Goal: Information Seeking & Learning: Learn about a topic

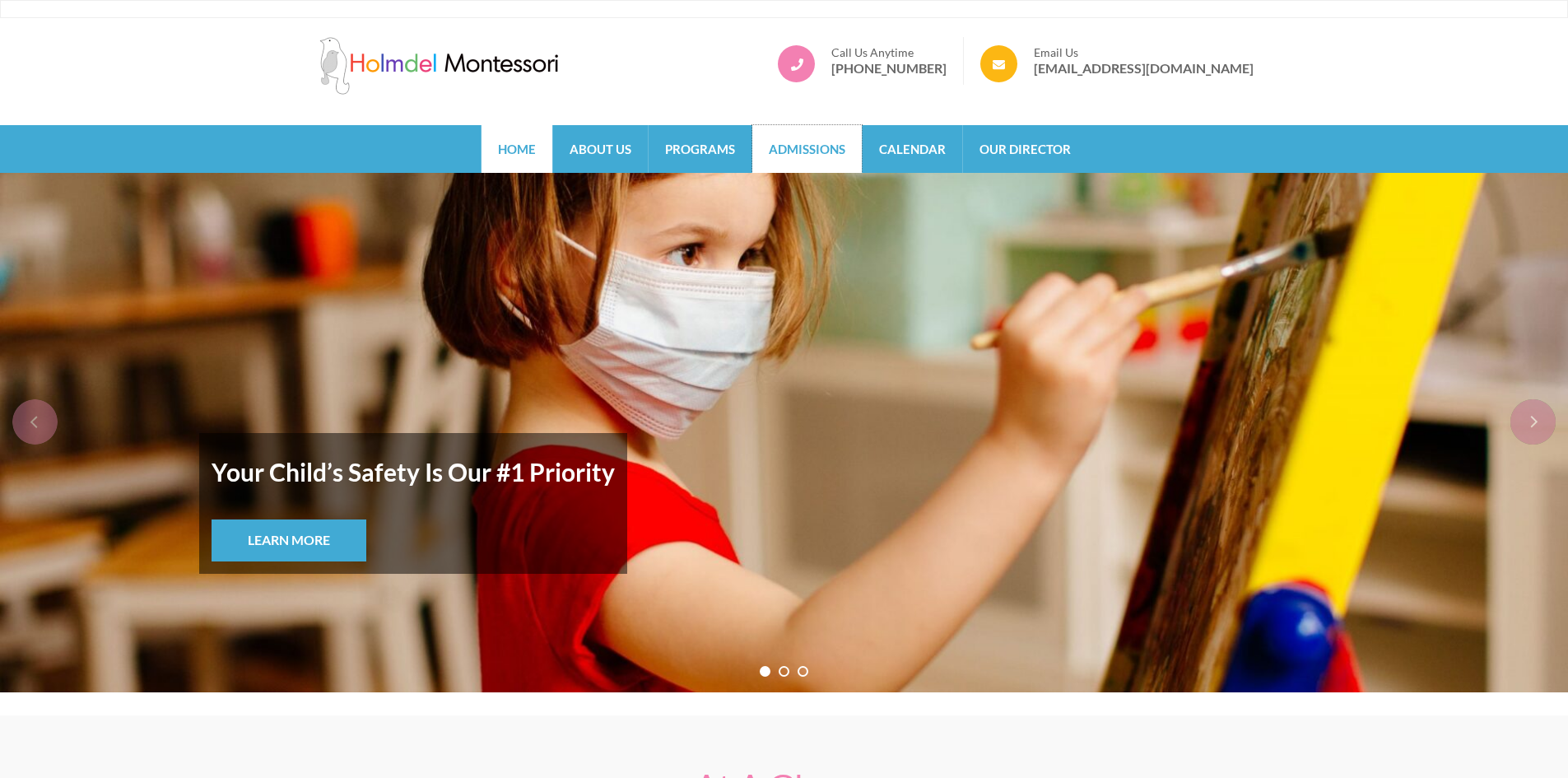
click at [785, 151] on link "Admissions" at bounding box center [807, 148] width 110 height 47
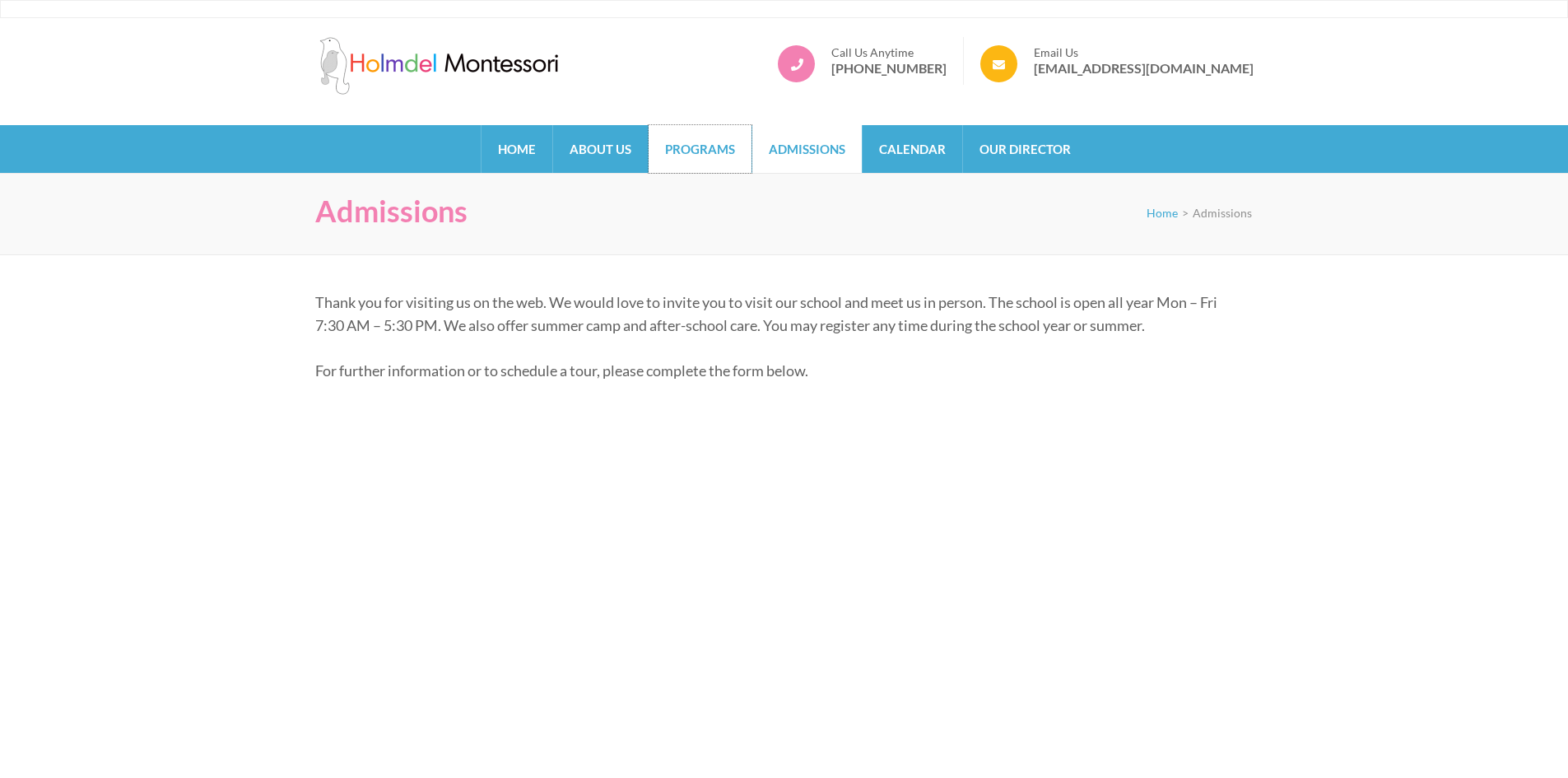
click at [691, 132] on link "Programs" at bounding box center [700, 148] width 103 height 47
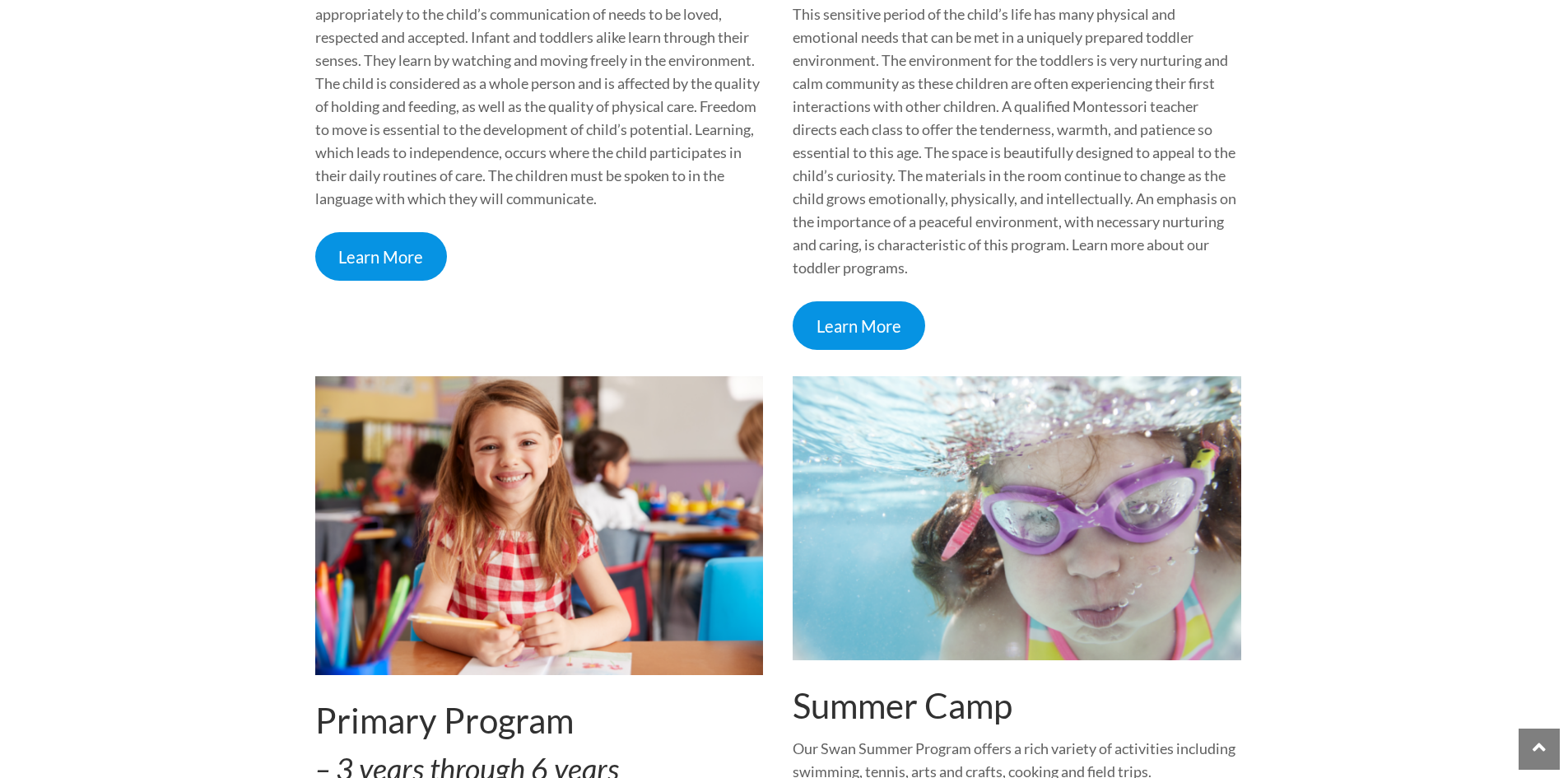
scroll to position [987, 0]
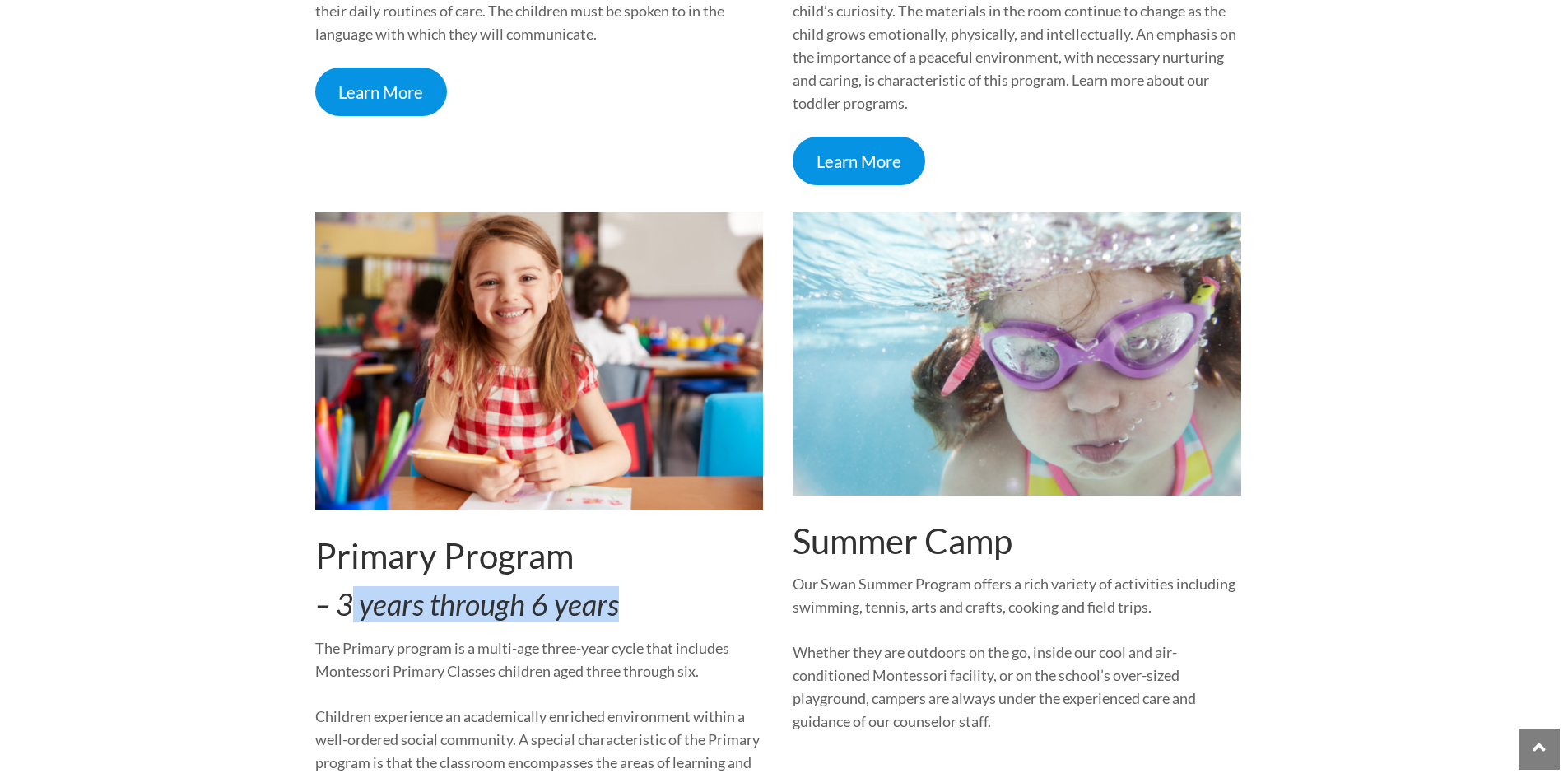
drag, startPoint x: 543, startPoint y: 593, endPoint x: 624, endPoint y: 592, distance: 81.0
click at [624, 592] on h3 "– 3 years through 6 years" at bounding box center [540, 604] width 449 height 36
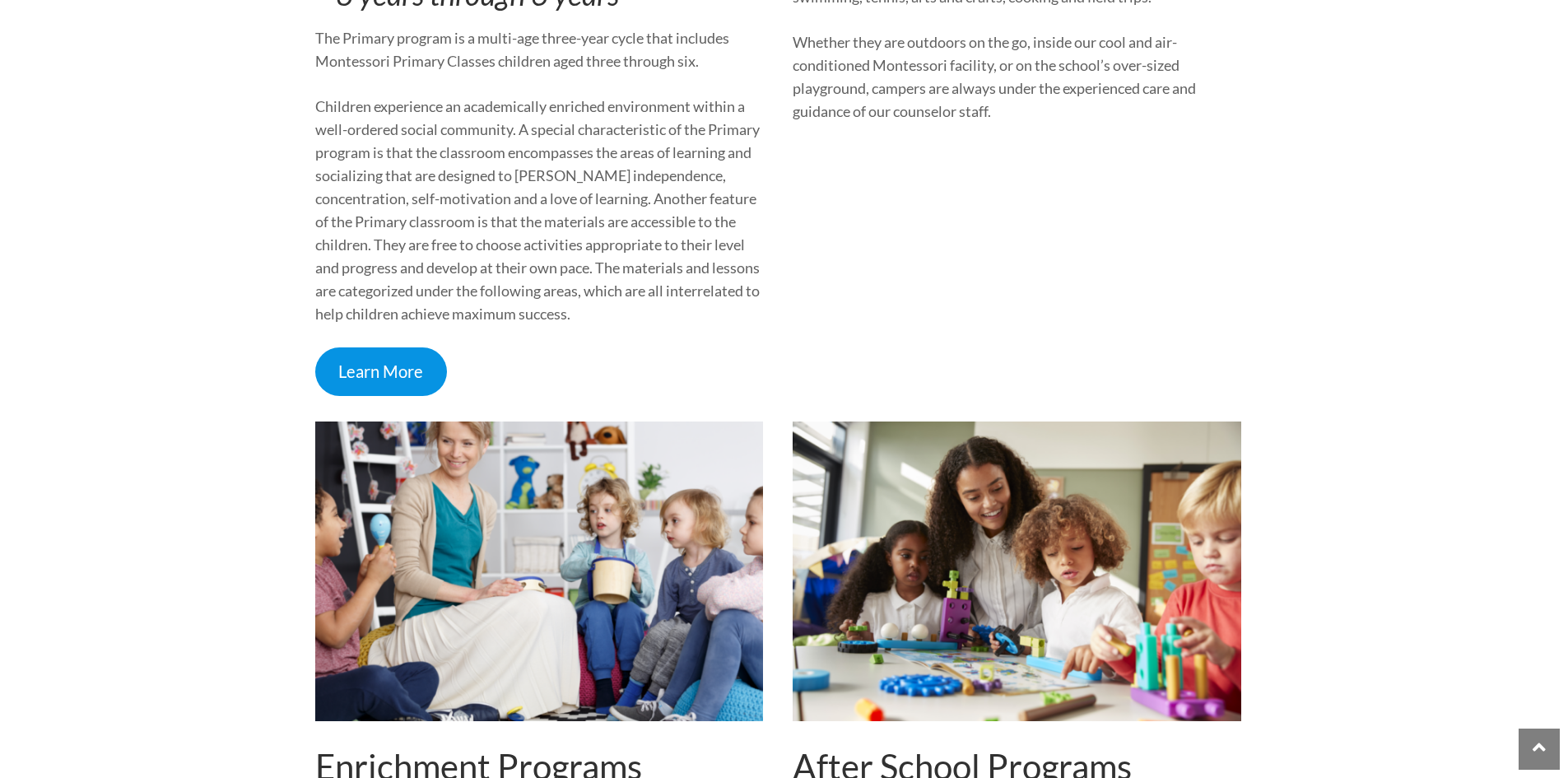
scroll to position [0, 0]
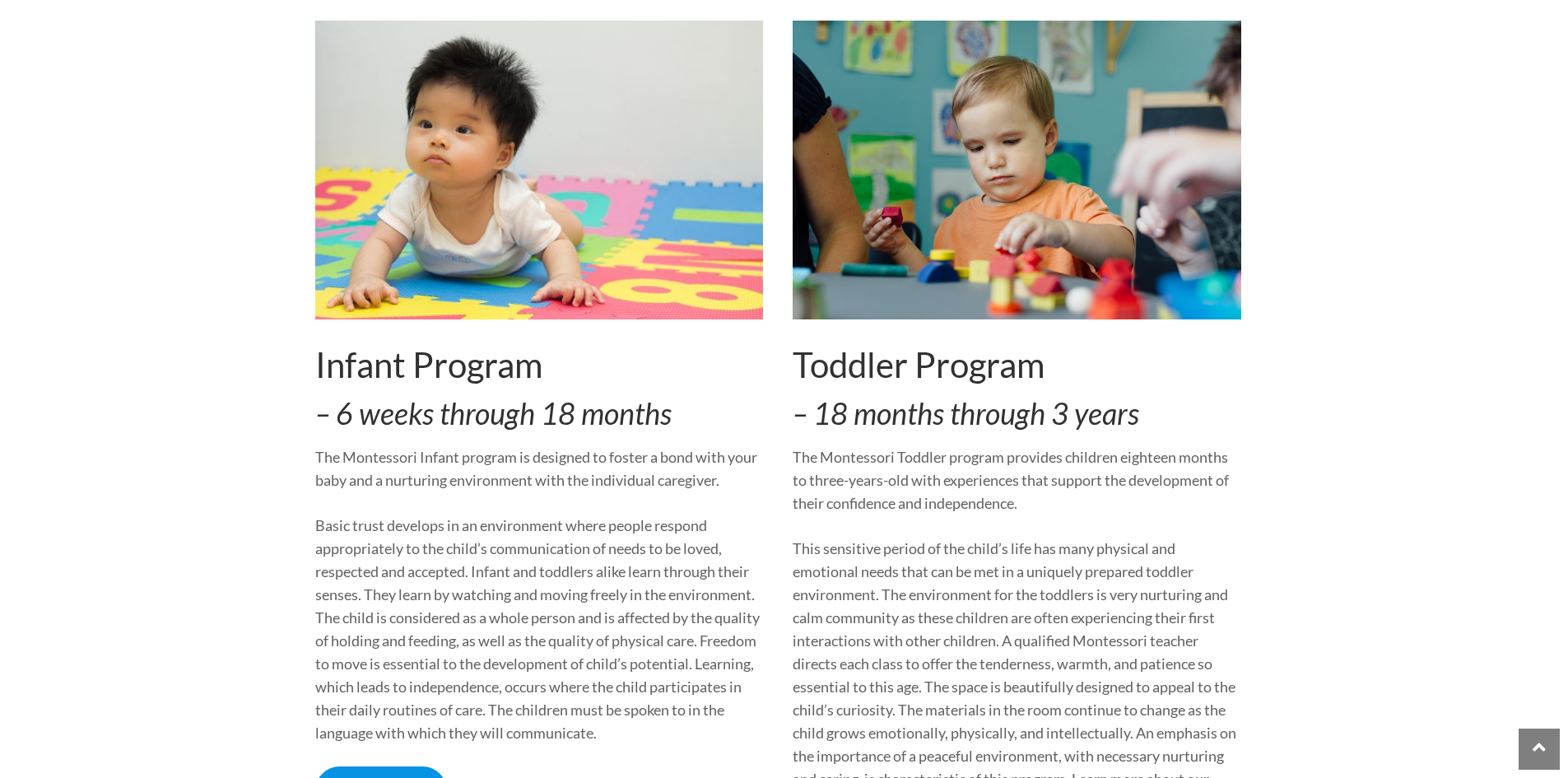
drag, startPoint x: 1317, startPoint y: 414, endPoint x: 1294, endPoint y: 170, distance: 245.1
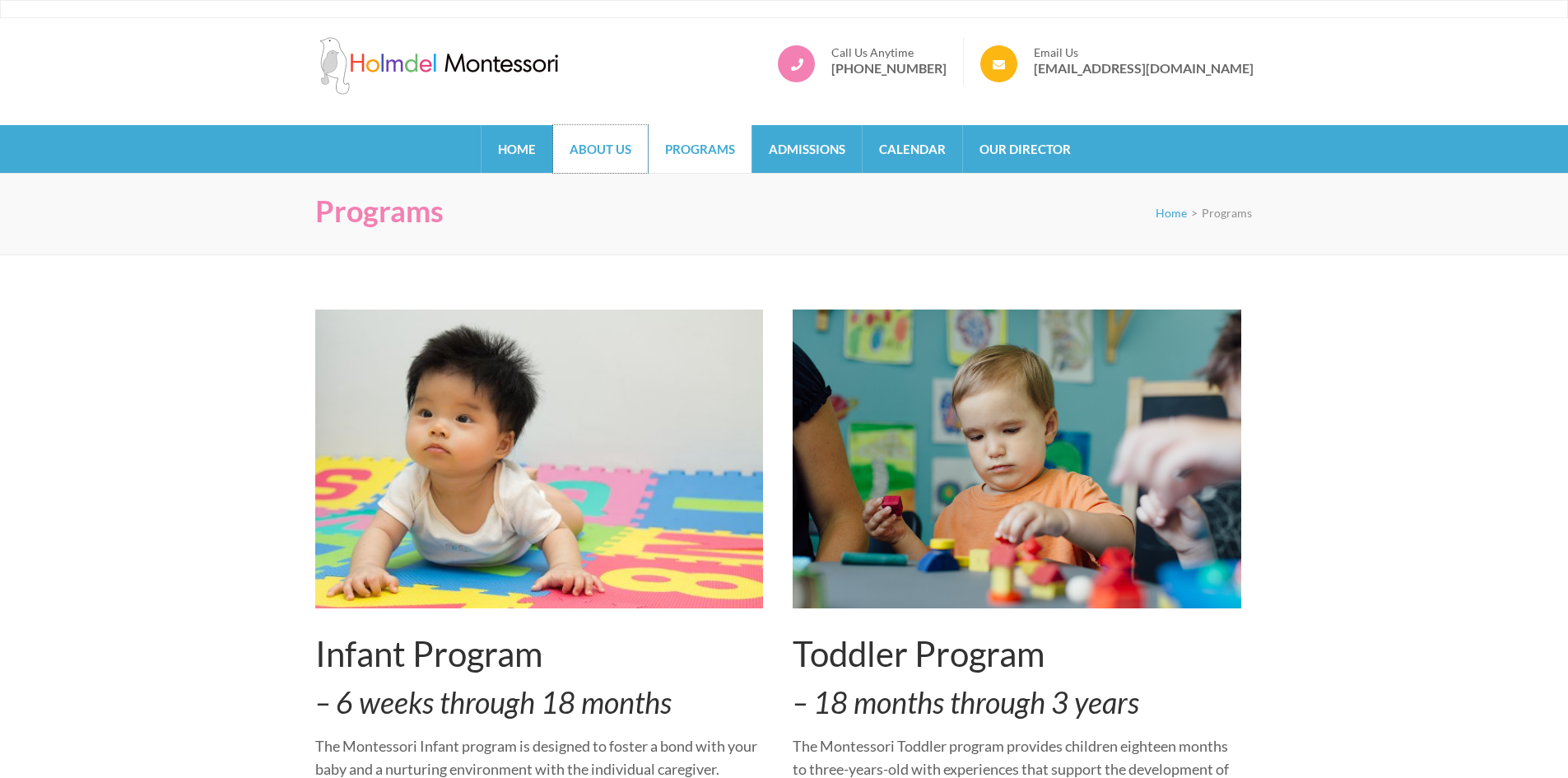
click at [609, 160] on link "About Us" at bounding box center [600, 148] width 95 height 47
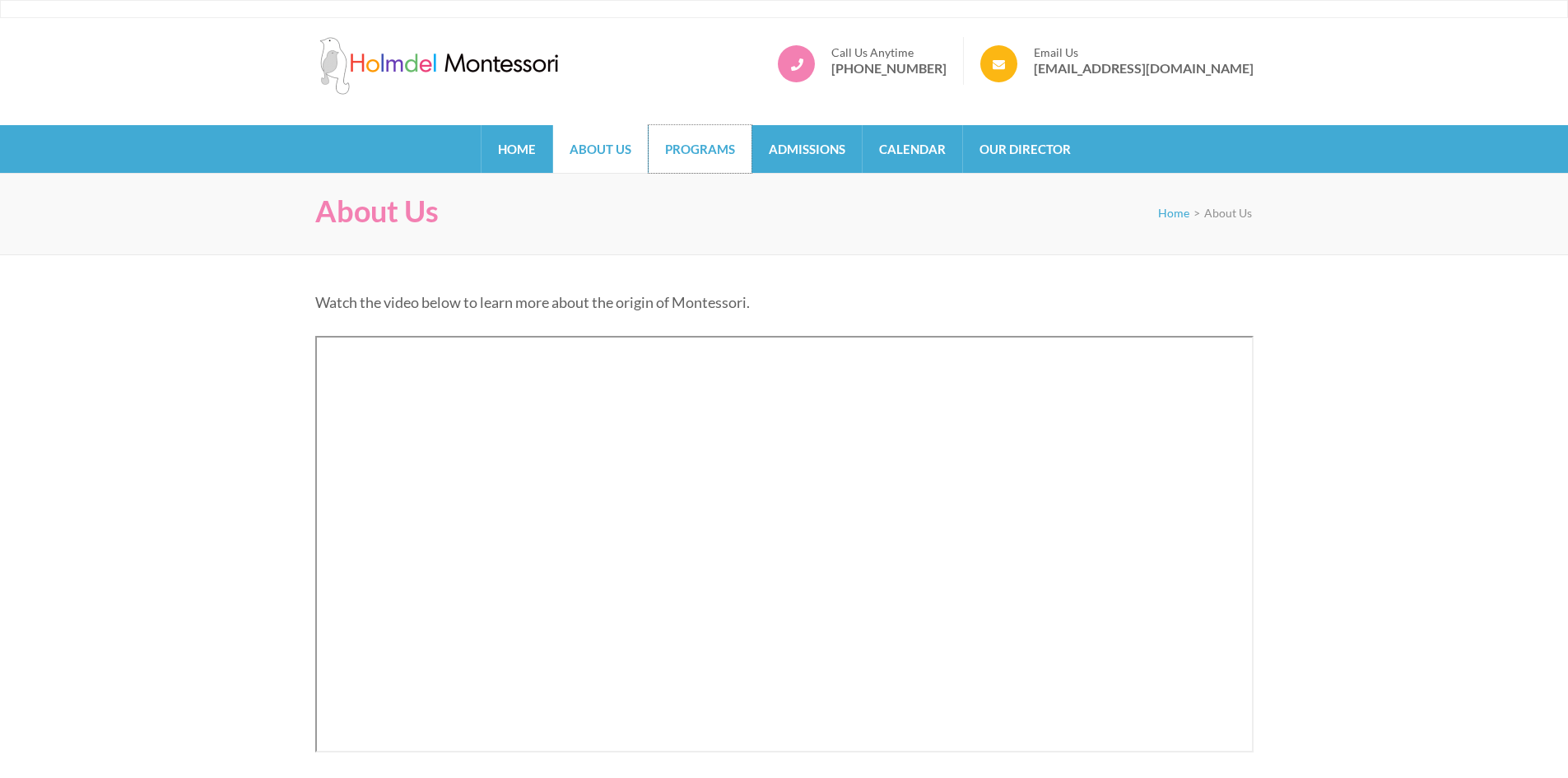
click at [675, 152] on link "Programs" at bounding box center [700, 148] width 103 height 47
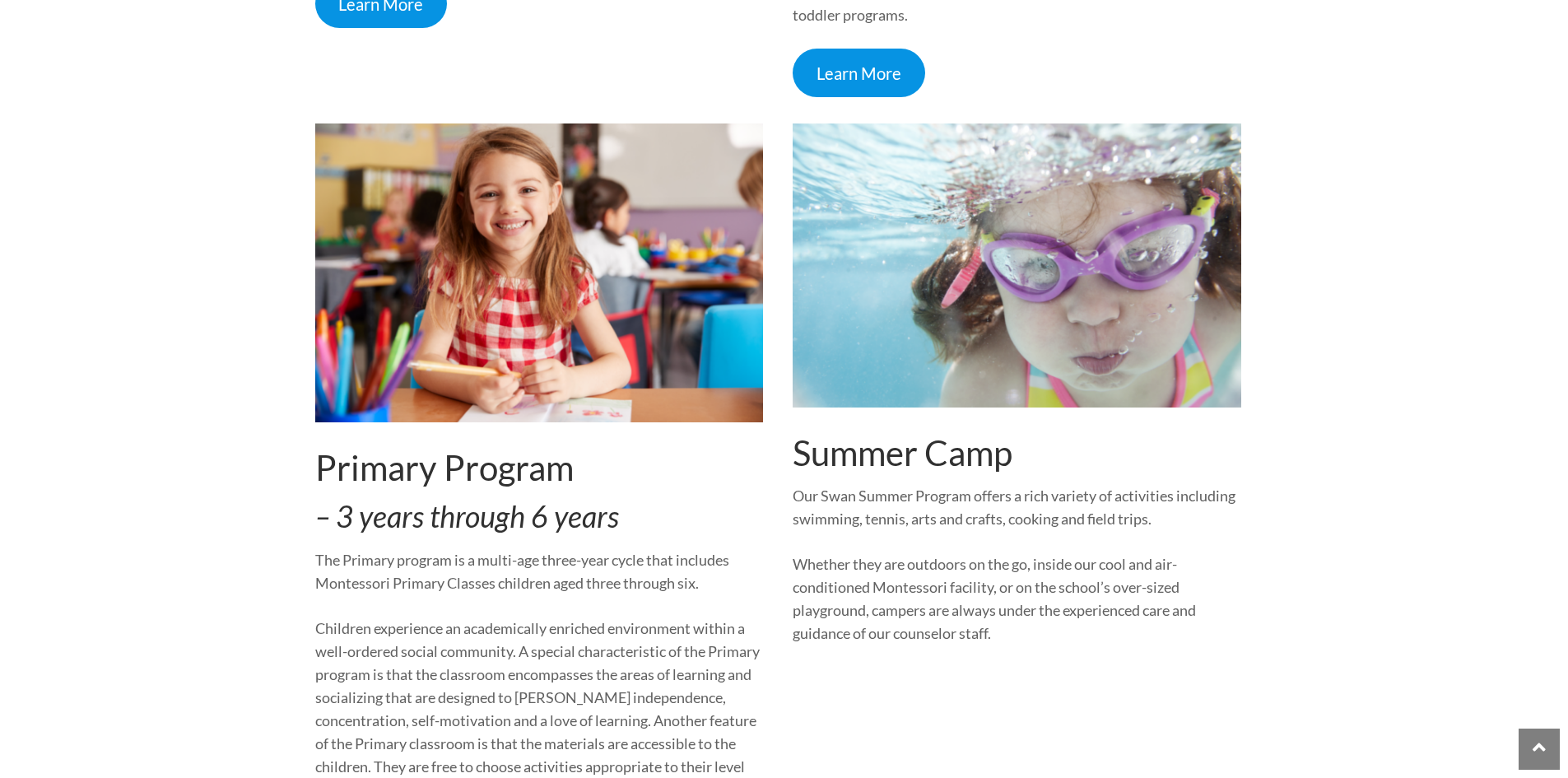
scroll to position [1234, 0]
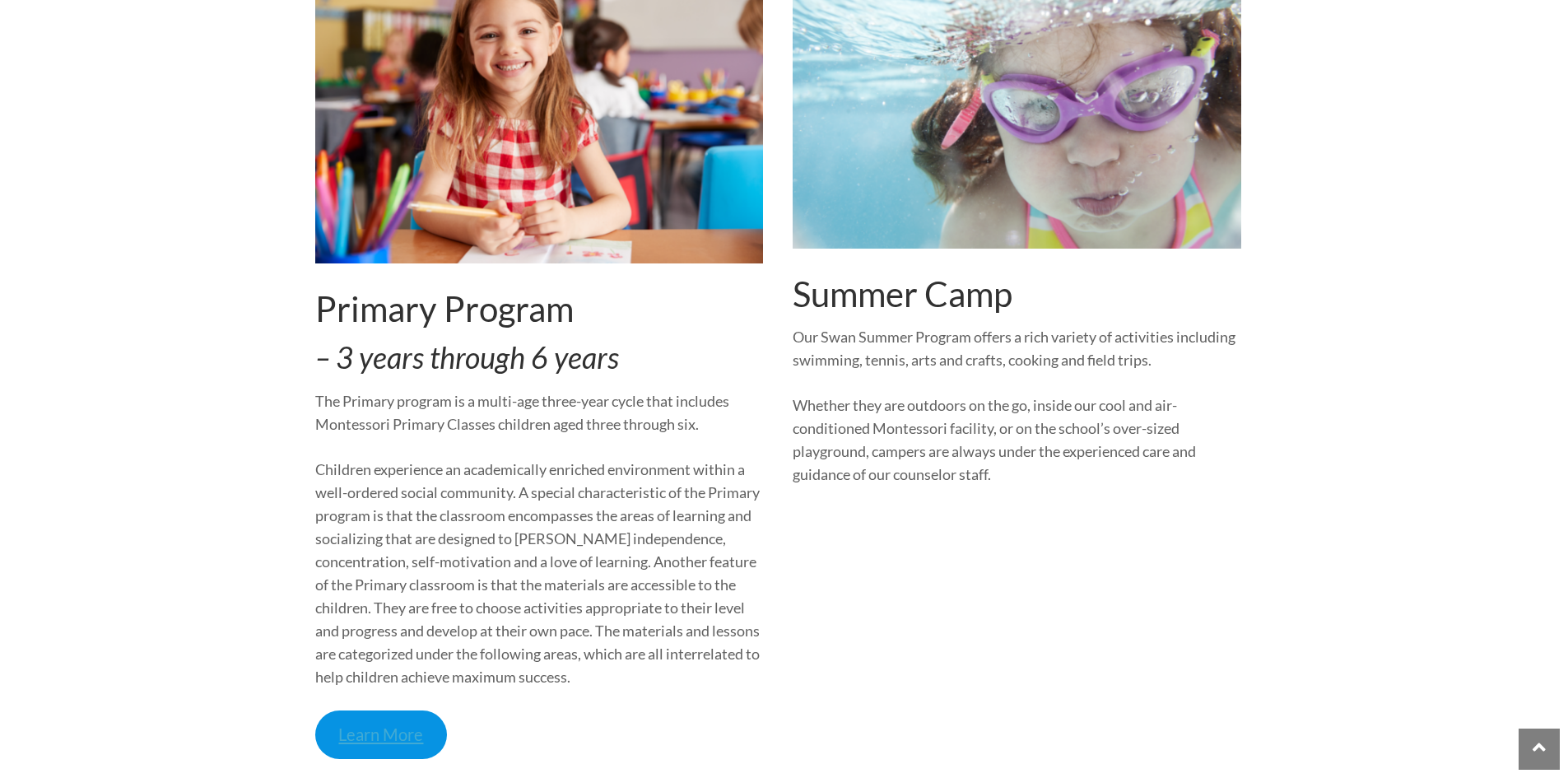
click at [384, 732] on link "Learn More" at bounding box center [381, 734] width 132 height 48
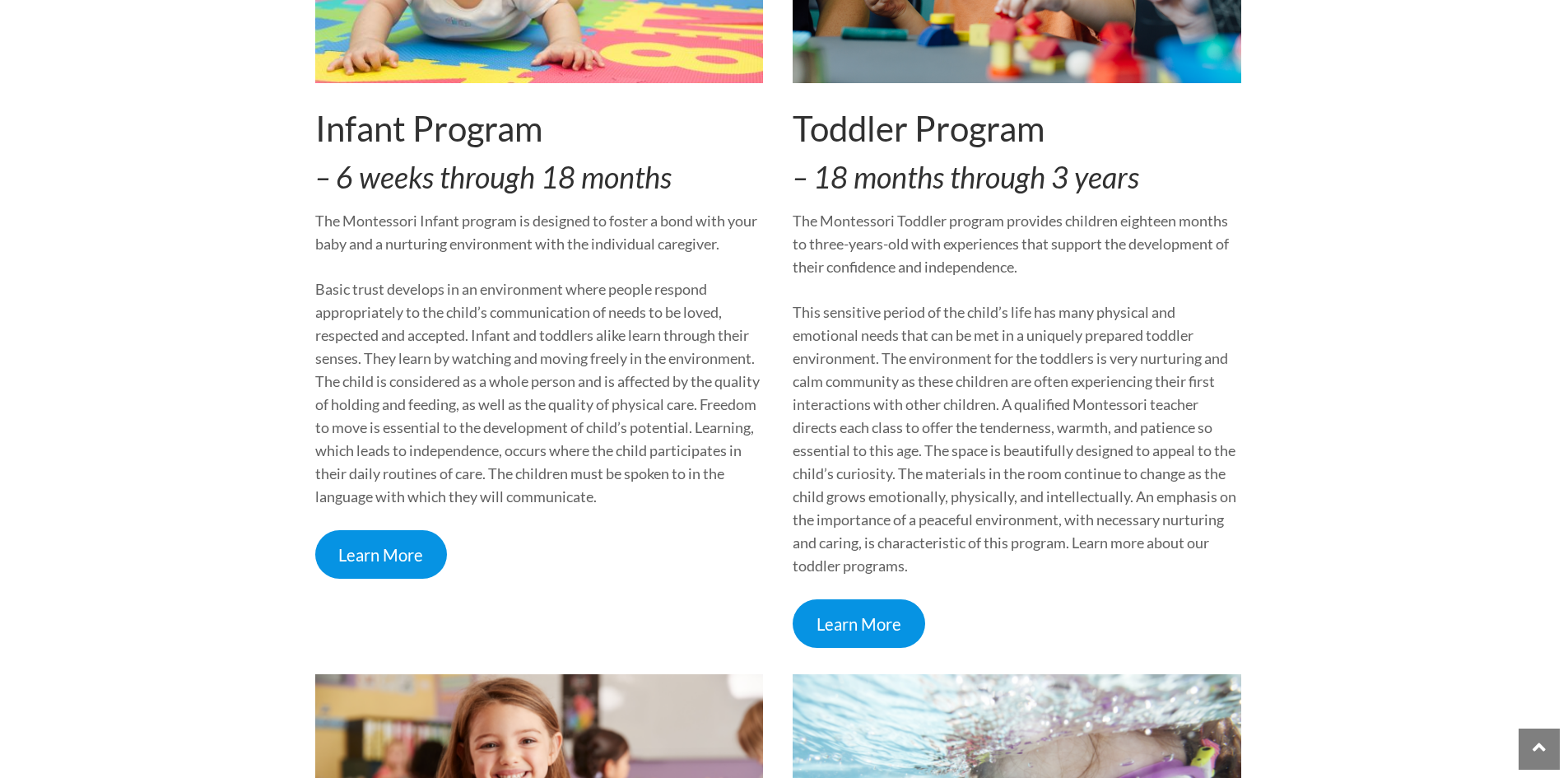
scroll to position [494, 0]
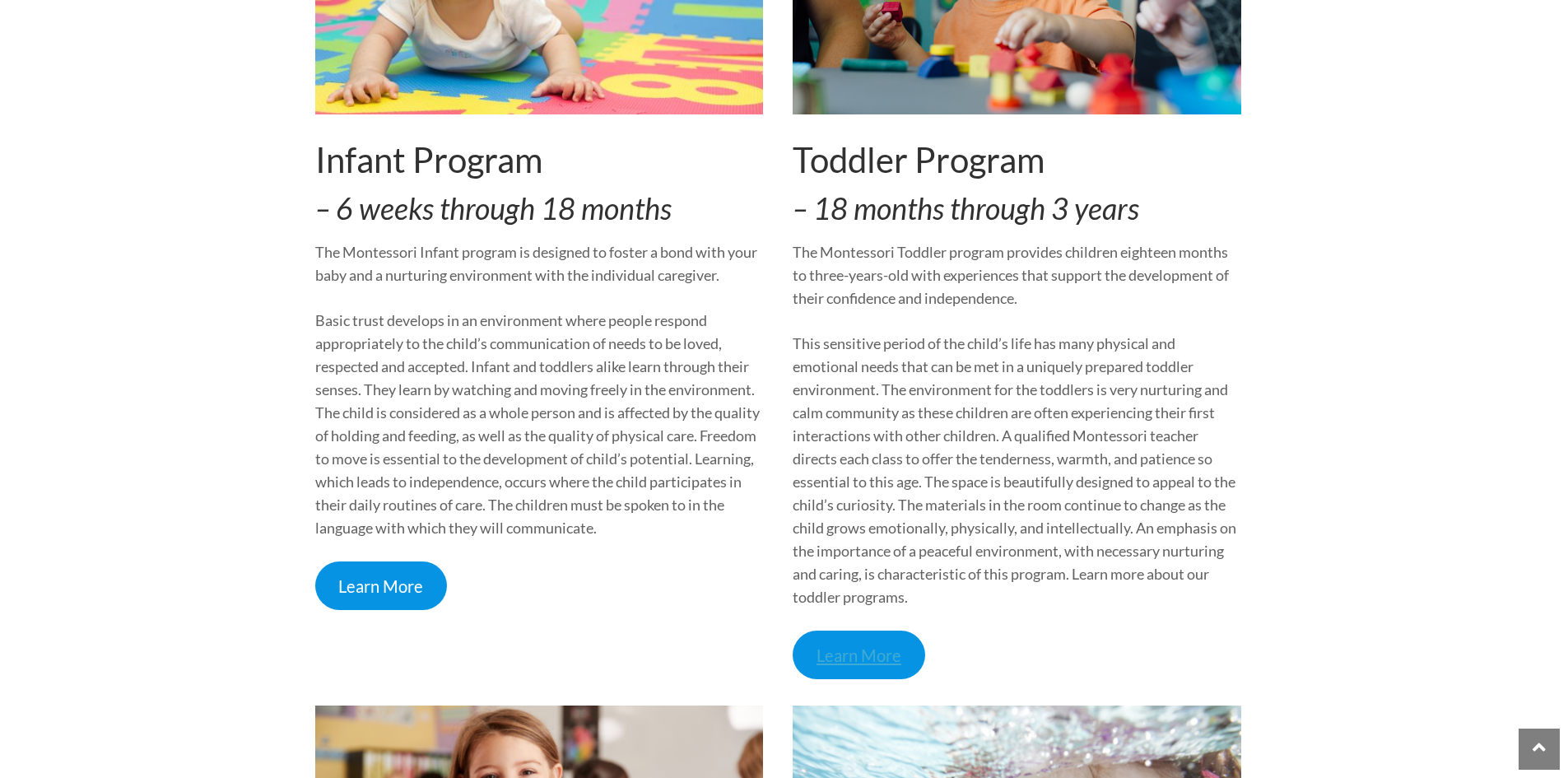
click at [890, 660] on link "Learn More" at bounding box center [858, 654] width 132 height 48
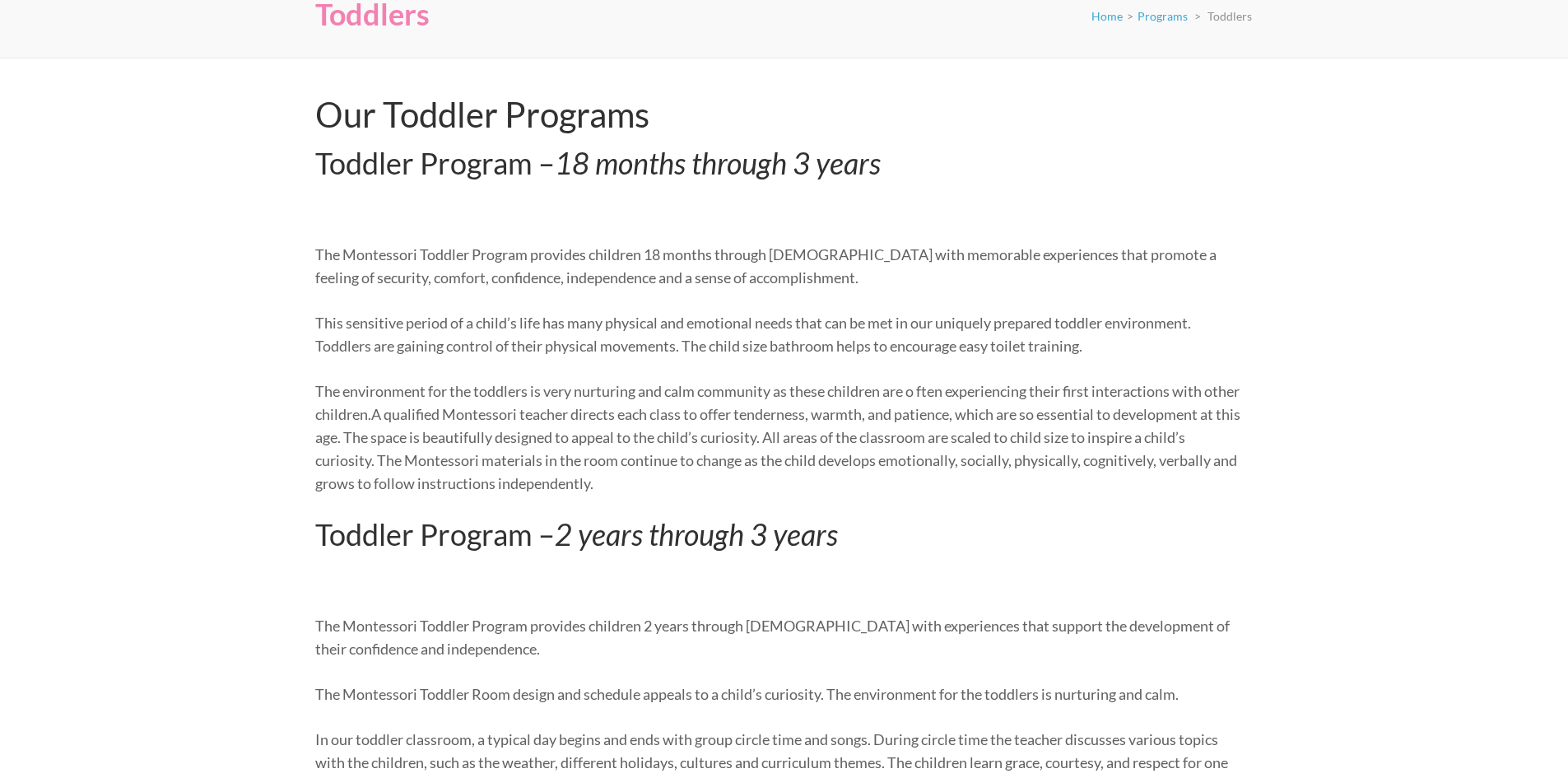
scroll to position [247, 0]
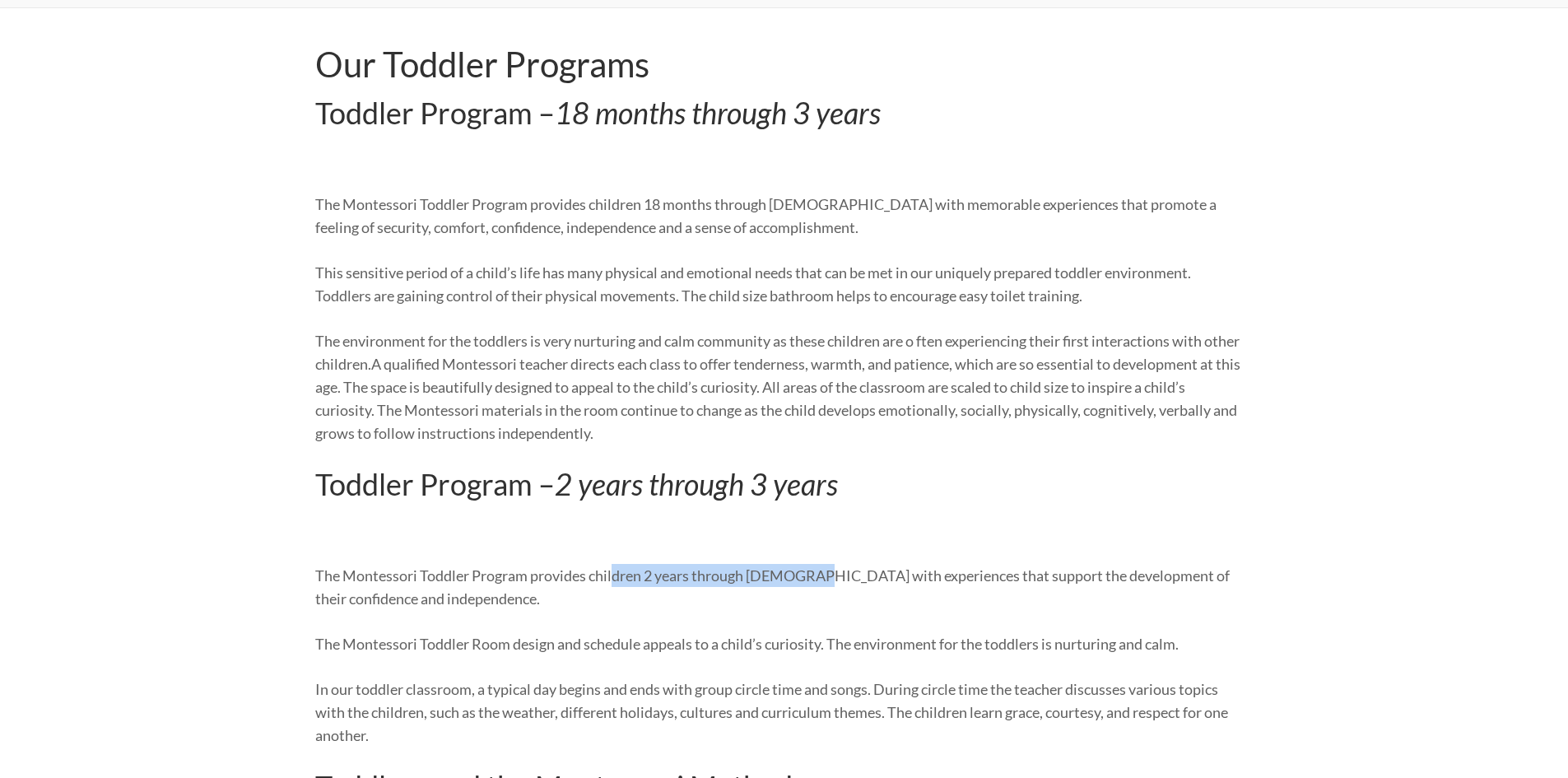
drag, startPoint x: 692, startPoint y: 566, endPoint x: 809, endPoint y: 565, distance: 117.0
click at [809, 565] on p "The Montessori Toddler Program provides children 2 years through [DEMOGRAPHIC_D…" at bounding box center [778, 586] width 926 height 46
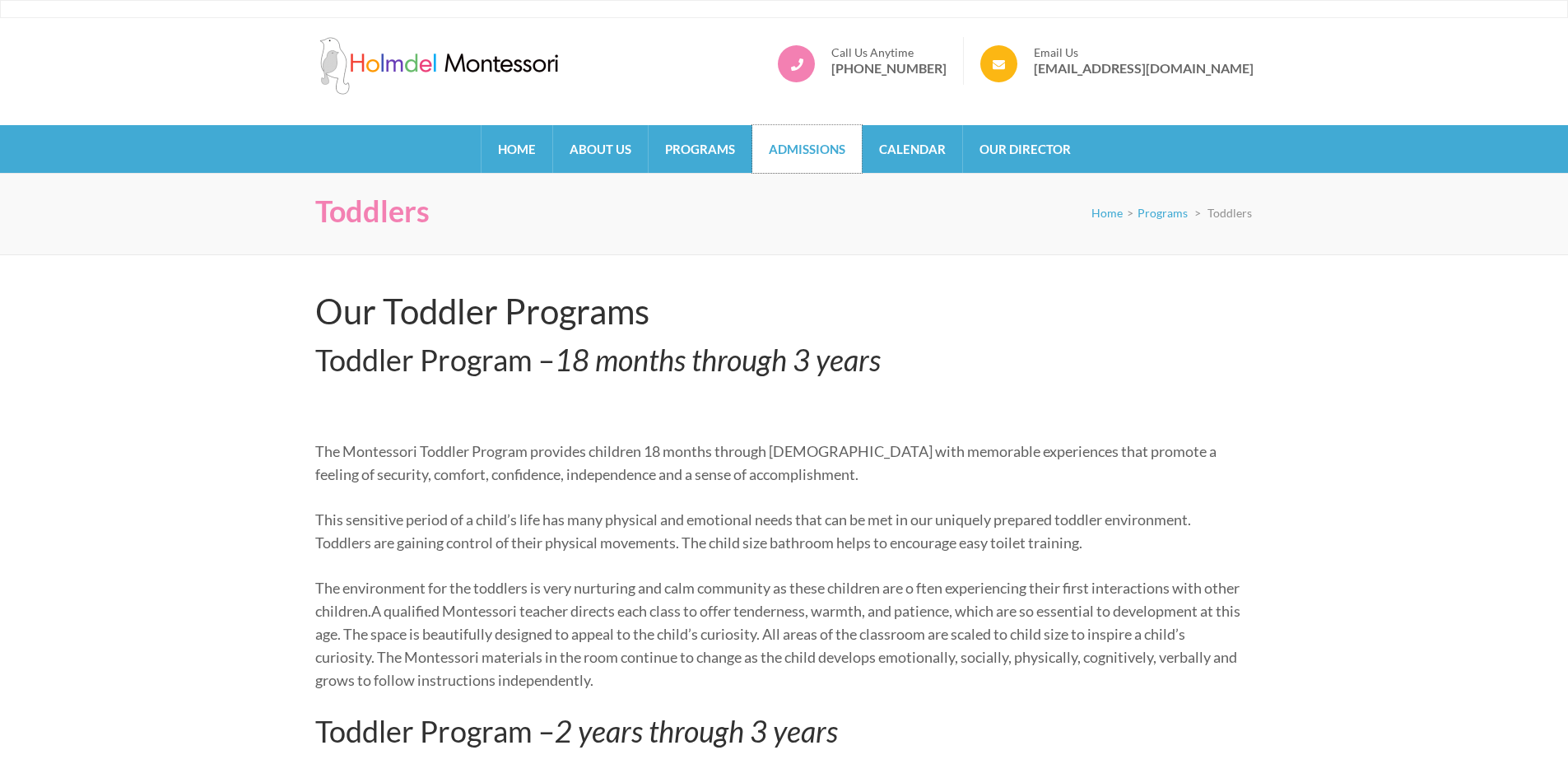
click at [816, 157] on link "Admissions" at bounding box center [807, 148] width 110 height 47
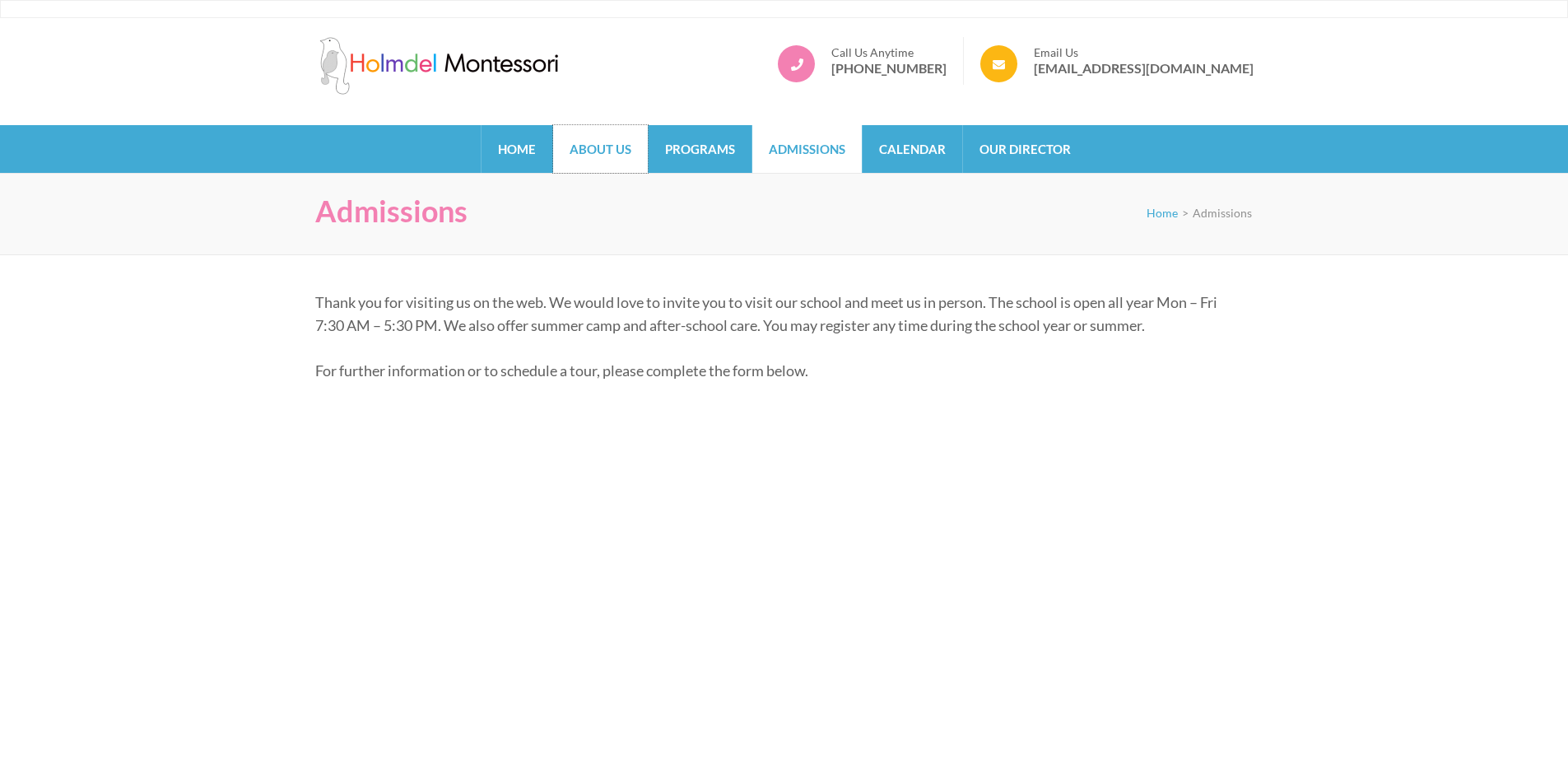
click at [574, 141] on link "About Us" at bounding box center [600, 148] width 95 height 47
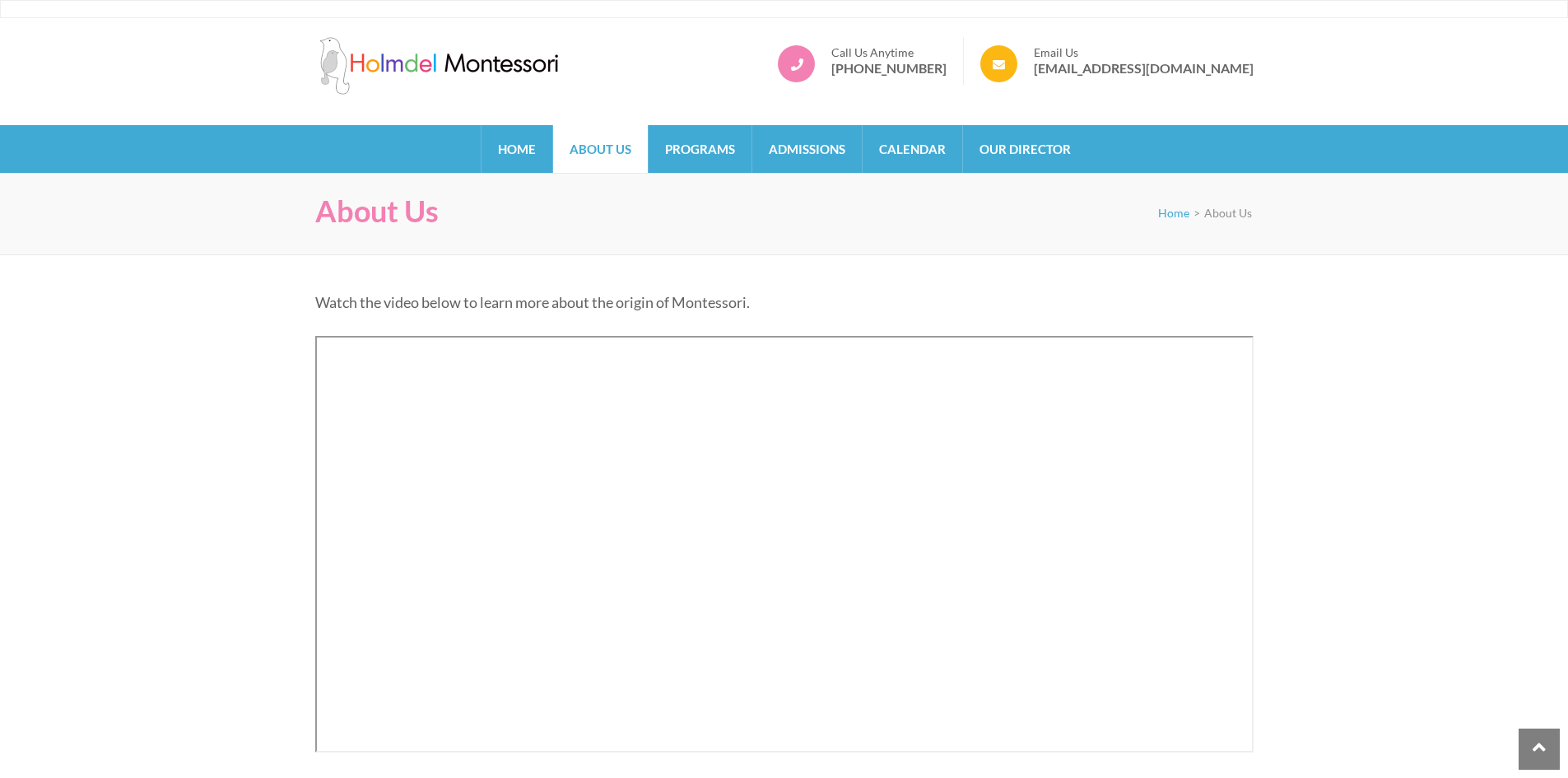
drag, startPoint x: 1286, startPoint y: 384, endPoint x: 1275, endPoint y: 2, distance: 382.2
click at [521, 133] on link "Home" at bounding box center [516, 148] width 71 height 47
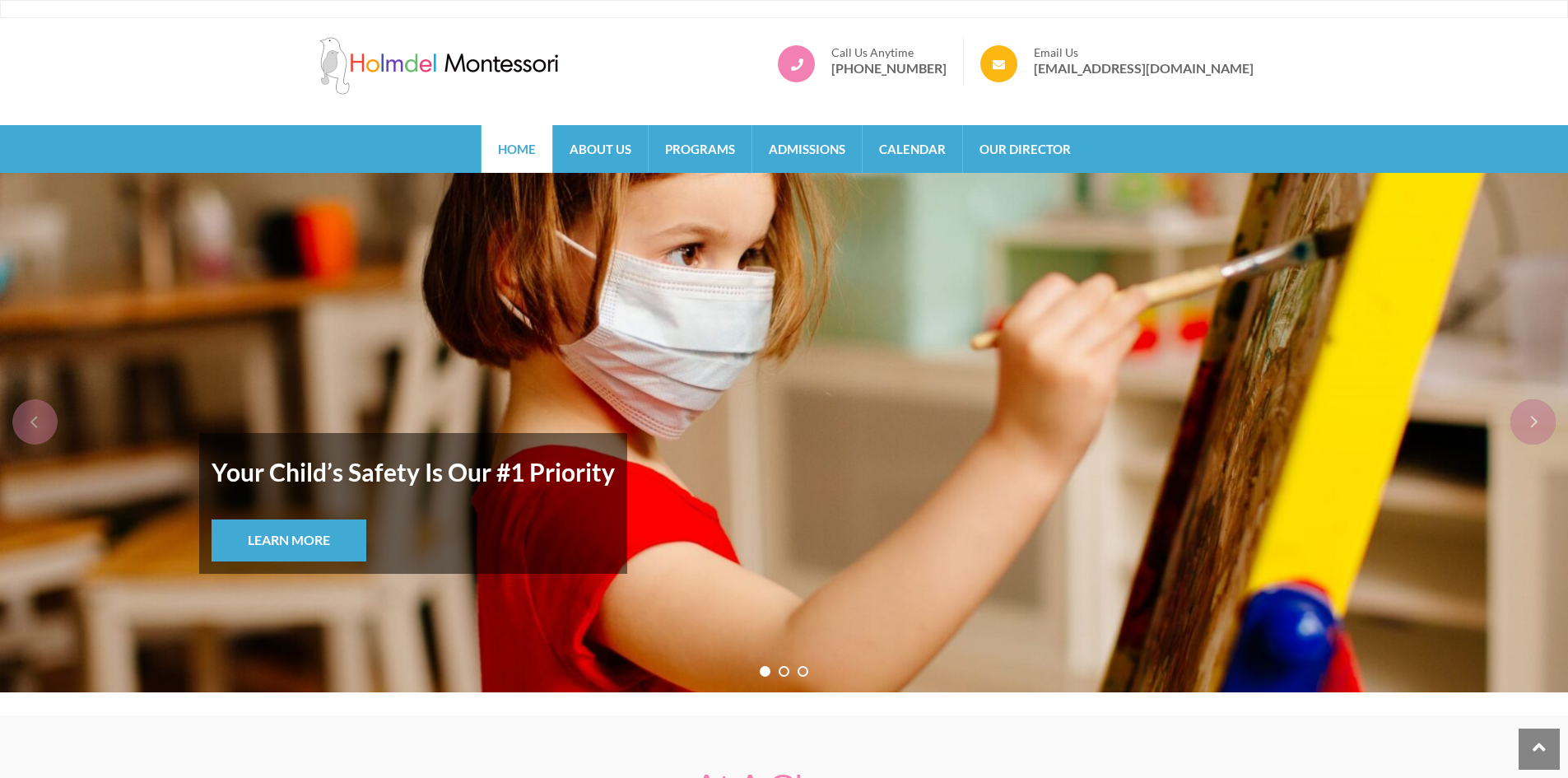
drag, startPoint x: 1126, startPoint y: 641, endPoint x: 999, endPoint y: -71, distance: 723.2
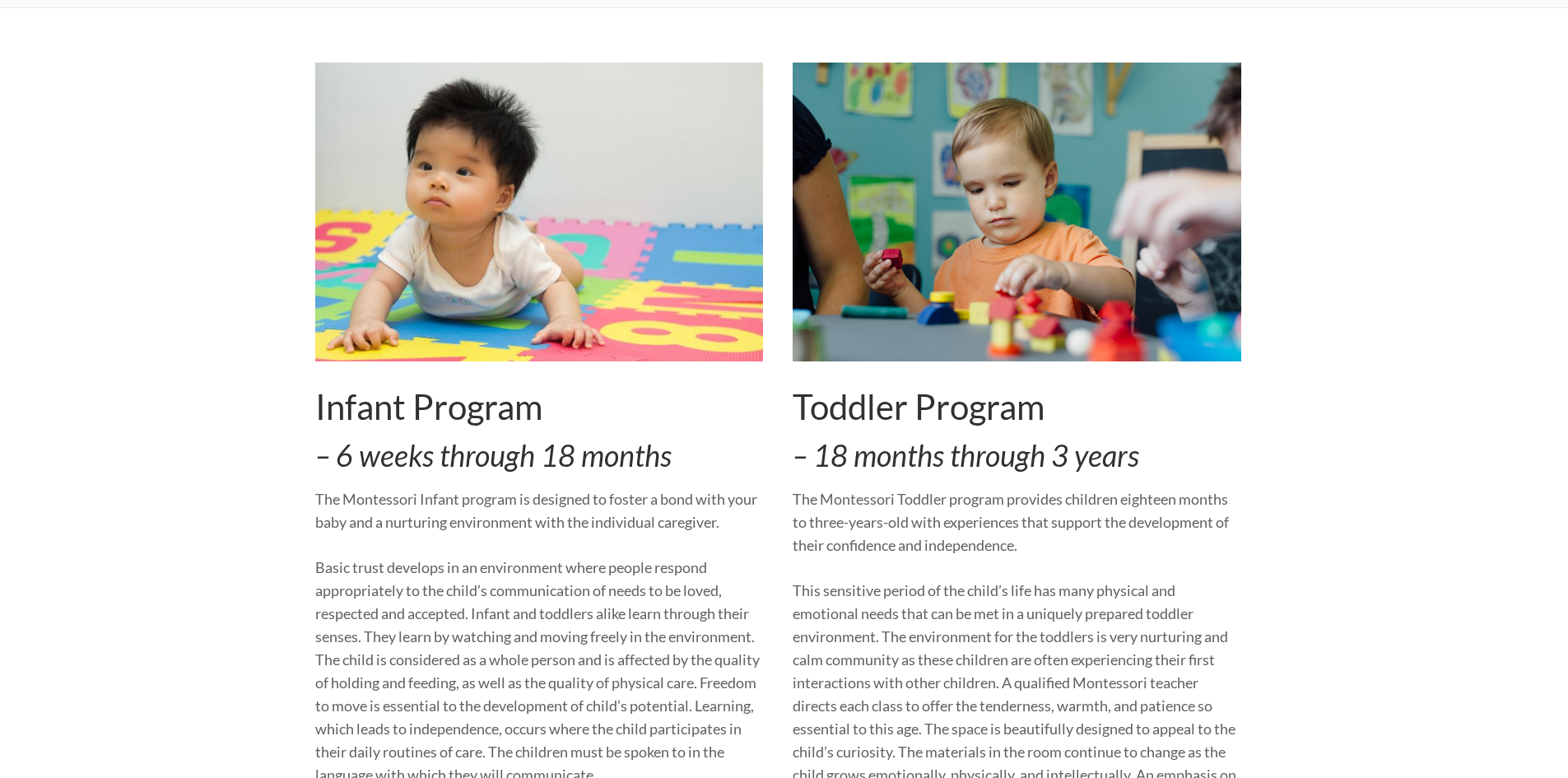
click at [1001, 317] on img at bounding box center [1017, 211] width 449 height 298
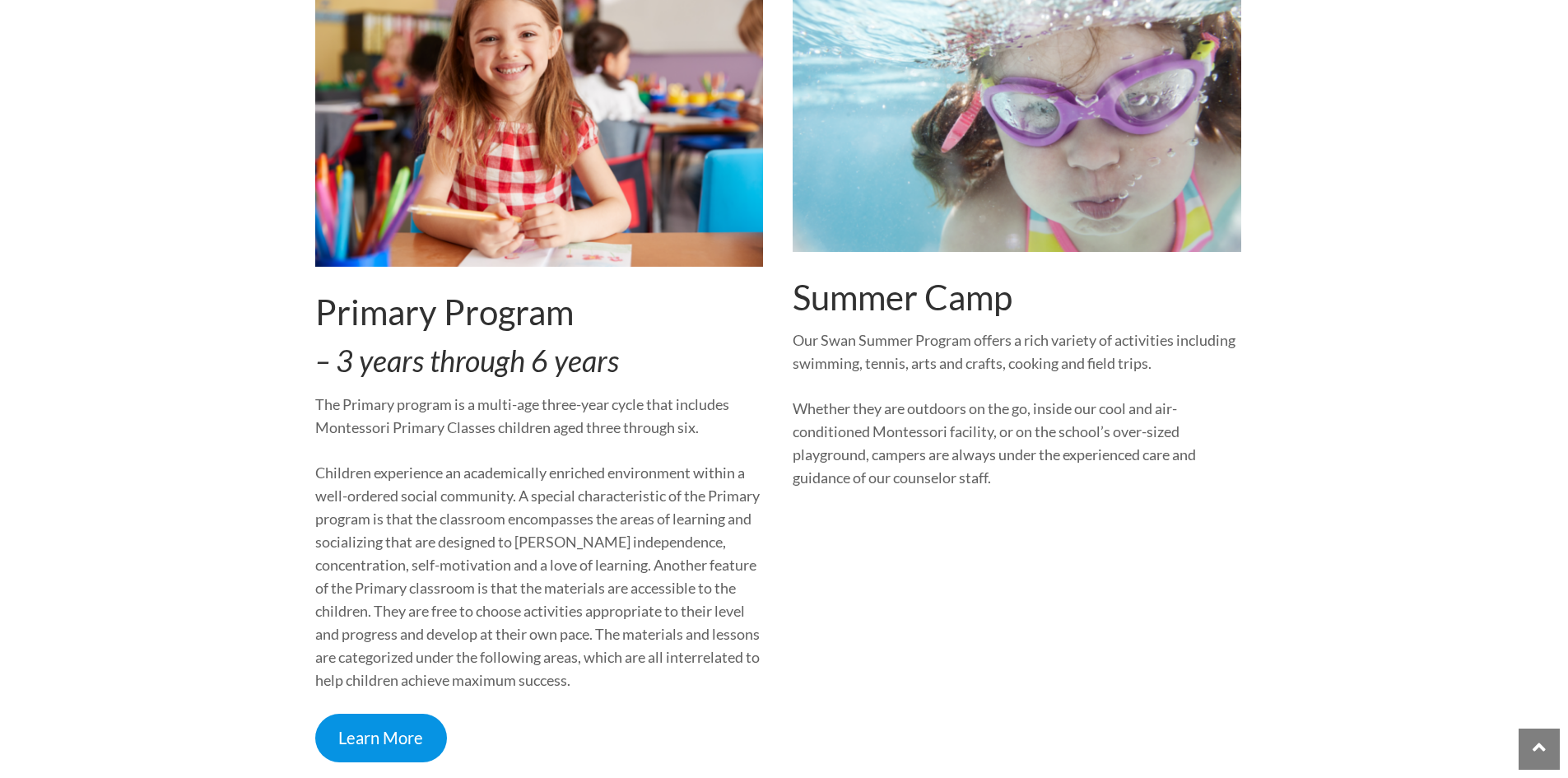
scroll to position [823, 0]
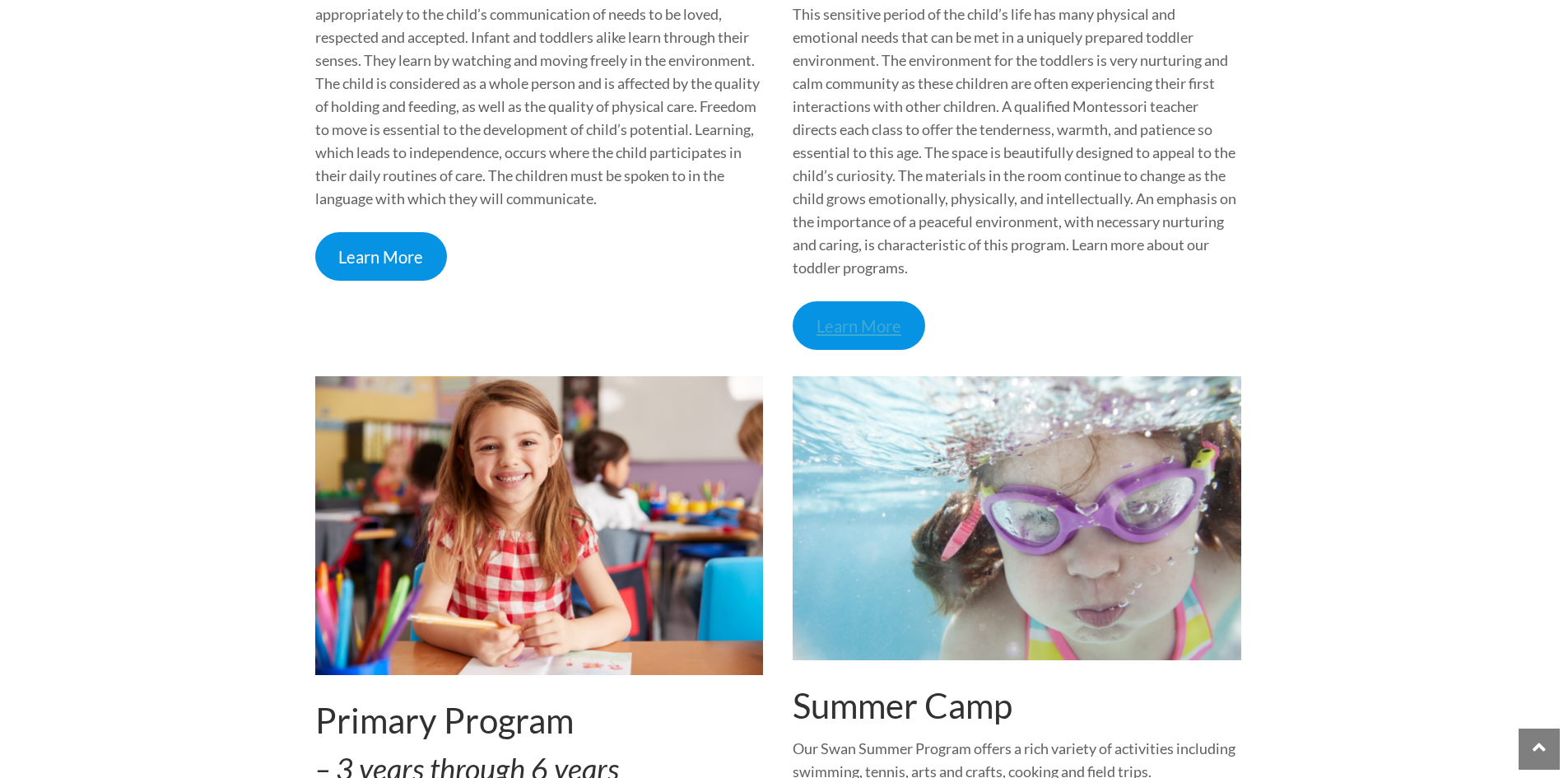
click at [867, 326] on link "Learn More" at bounding box center [858, 325] width 132 height 48
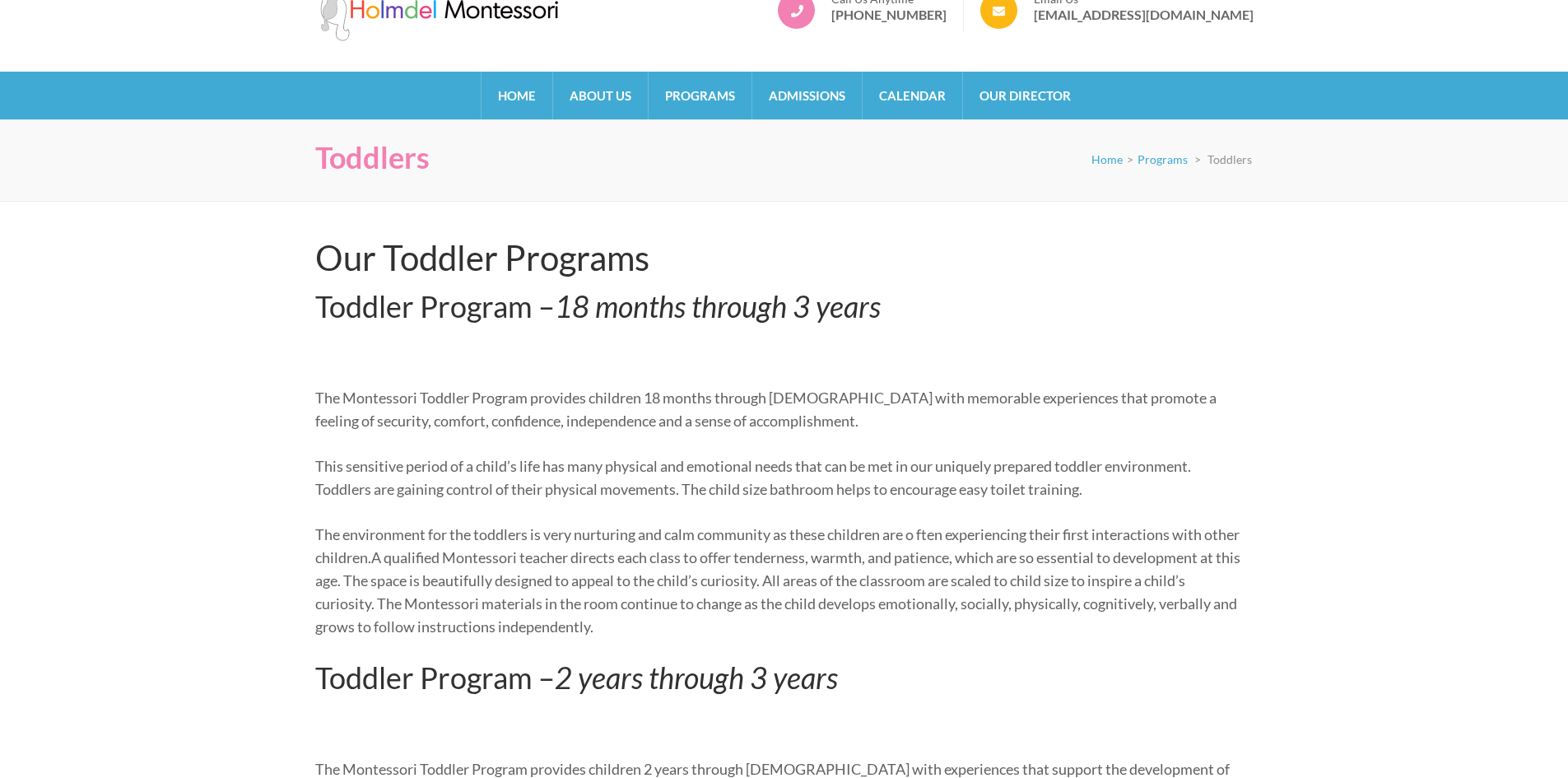
scroll to position [82, 0]
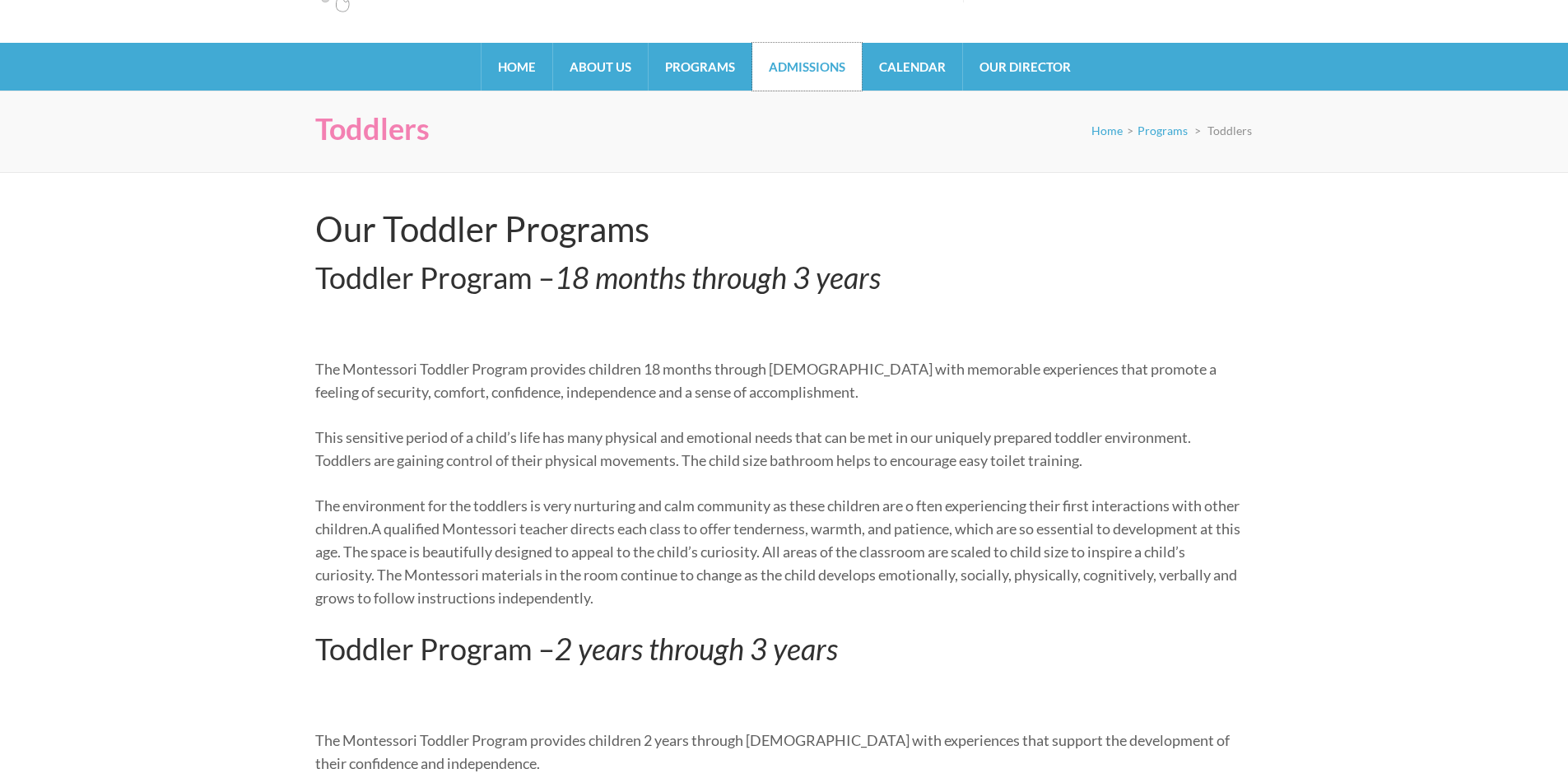
click at [795, 55] on link "Admissions" at bounding box center [807, 66] width 110 height 47
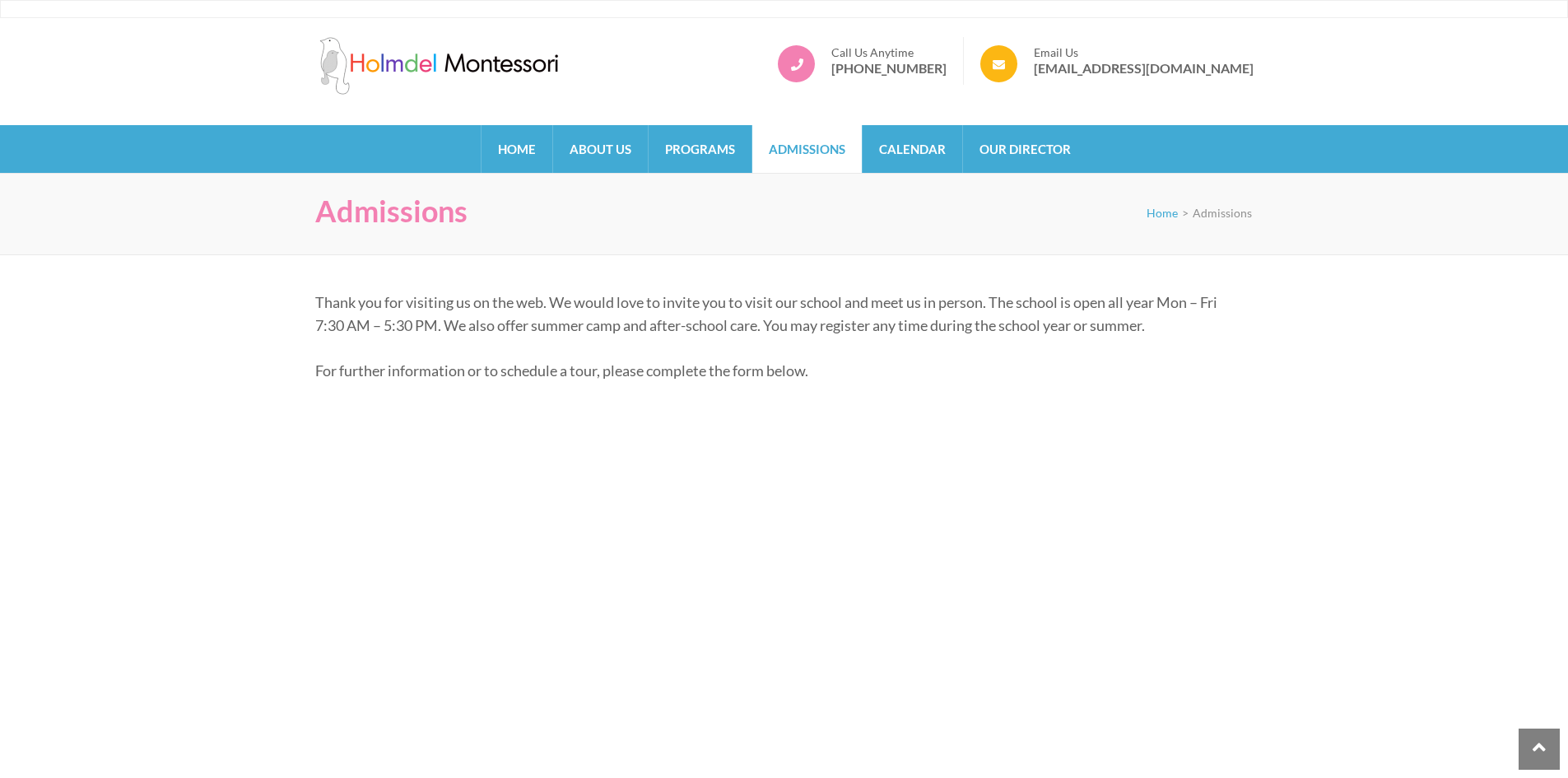
drag, startPoint x: 1215, startPoint y: 548, endPoint x: 1156, endPoint y: 260, distance: 294.0
